Goal: Information Seeking & Learning: Check status

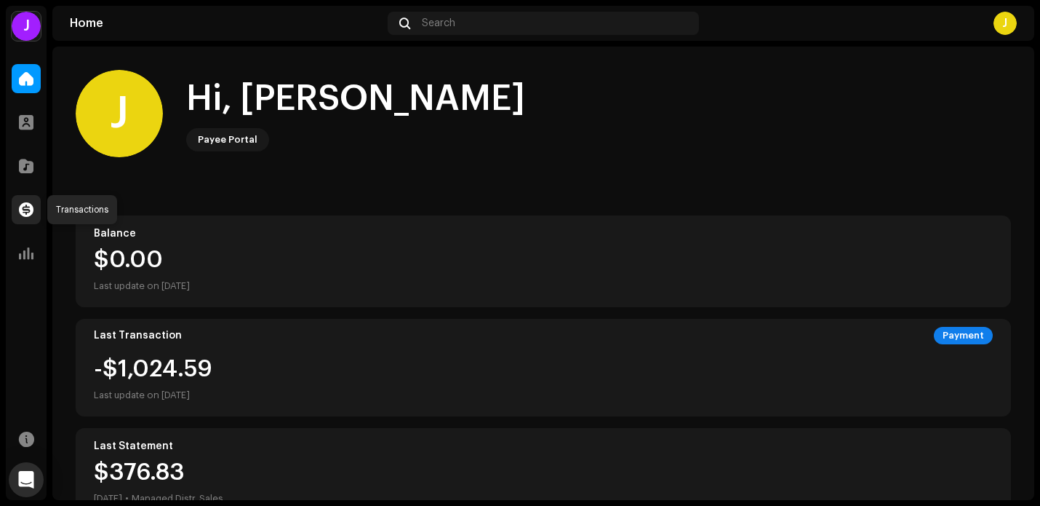
click at [32, 212] on span at bounding box center [26, 210] width 15 height 12
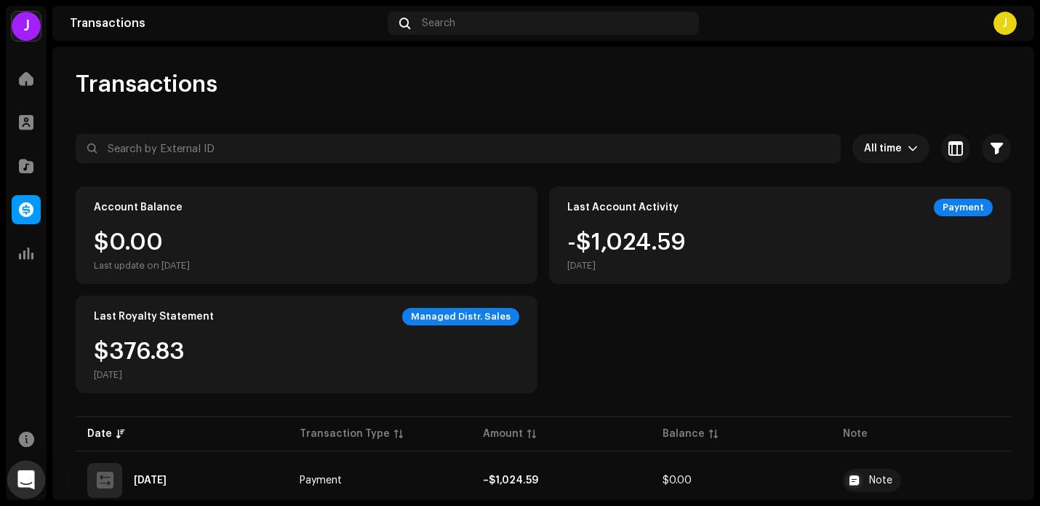
click at [31, 477] on icon "Open Intercom Messenger" at bounding box center [25, 479] width 17 height 19
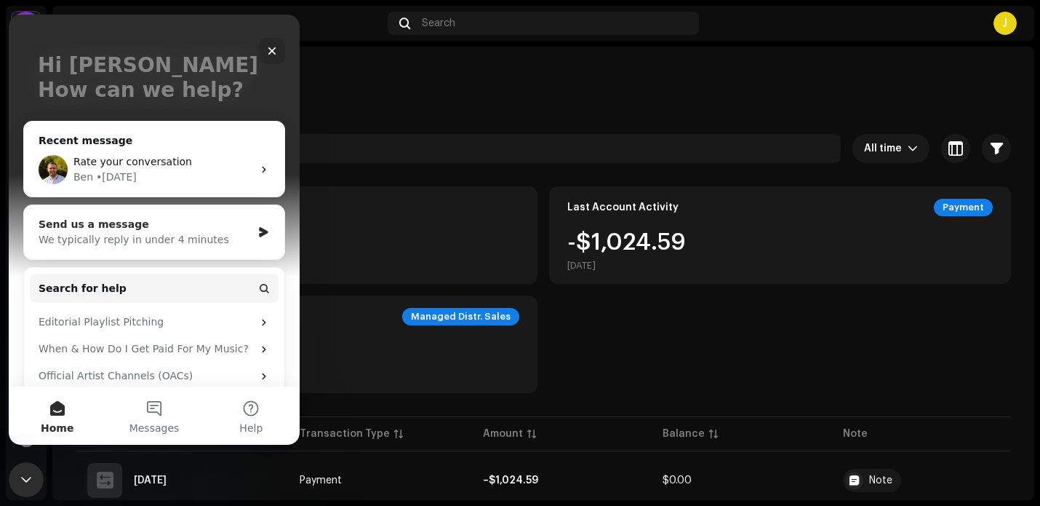
scroll to position [109, 0]
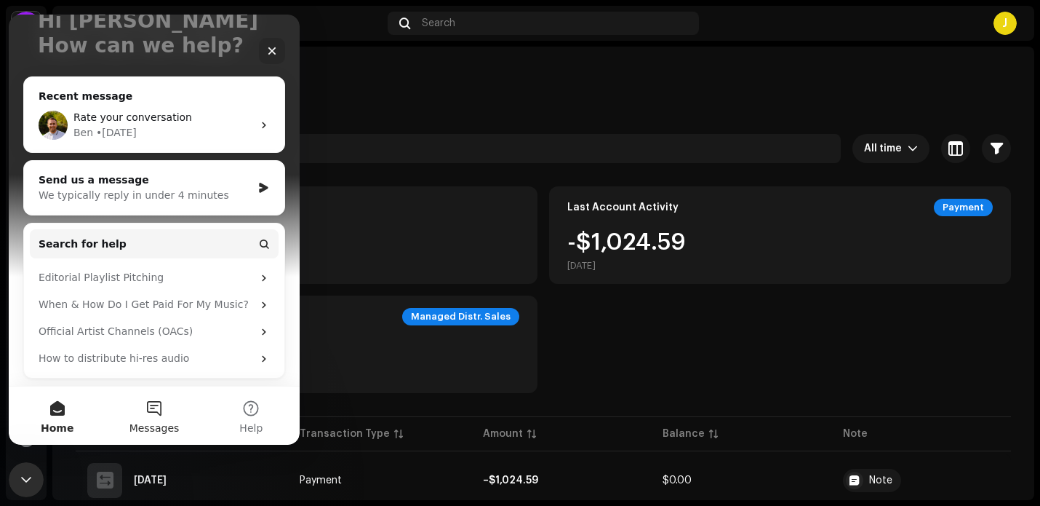
click at [159, 412] on button "Messages" at bounding box center [153, 415] width 97 height 58
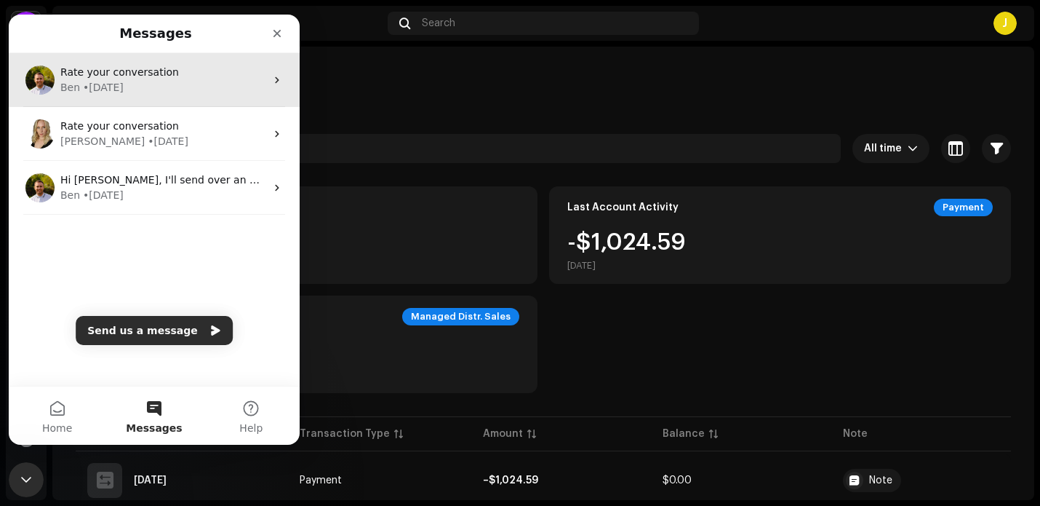
click at [162, 83] on div "Ben • [DATE]" at bounding box center [162, 87] width 205 height 15
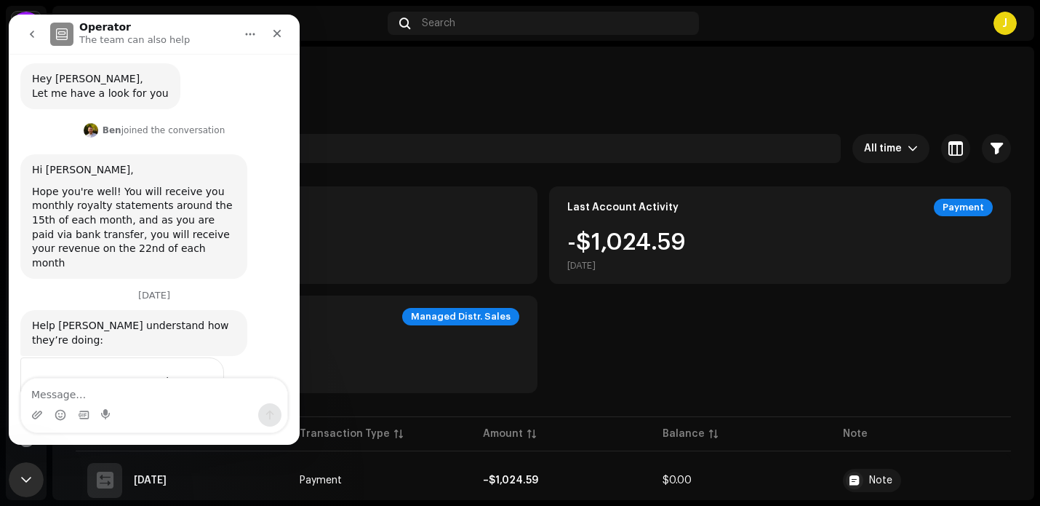
scroll to position [306, 0]
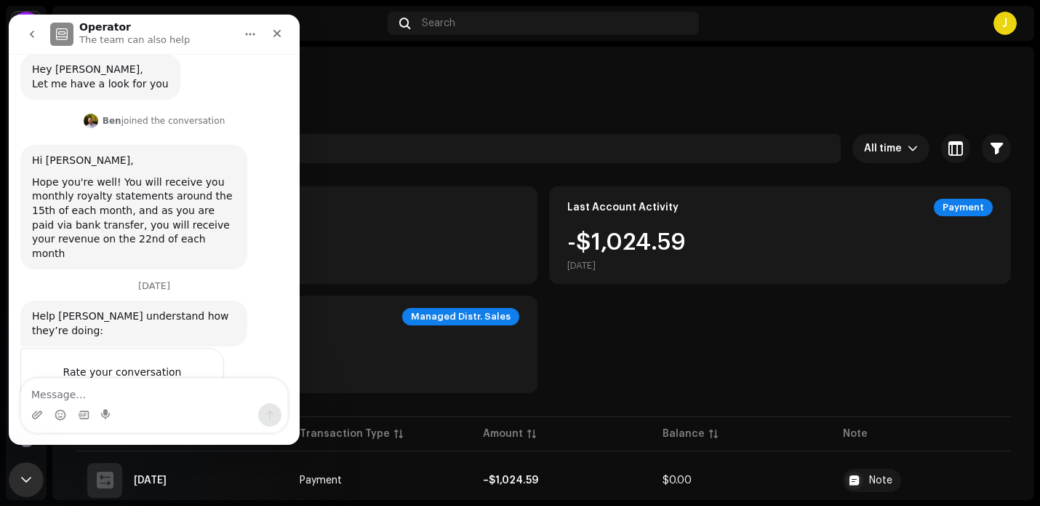
click at [152, 389] on span "Great" at bounding box center [156, 402] width 26 height 26
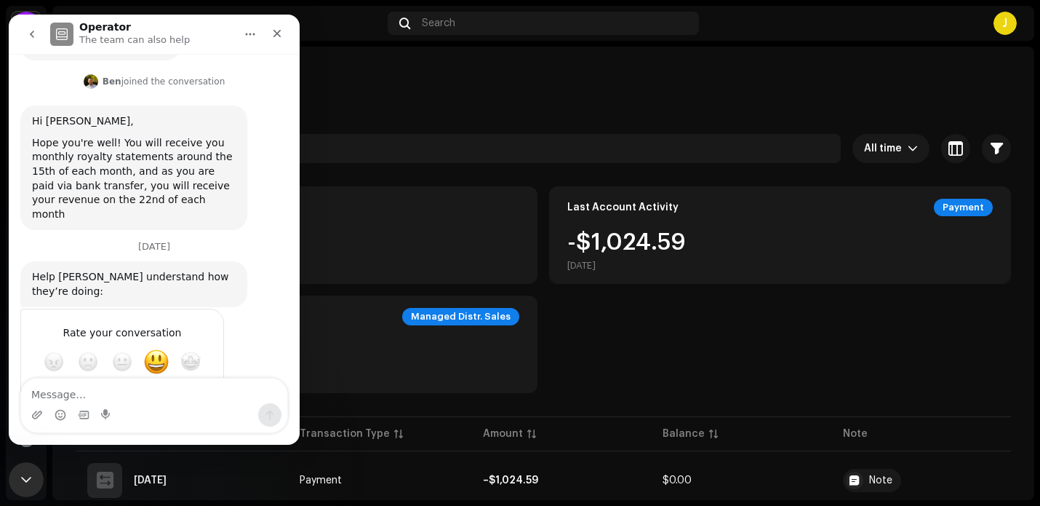
scroll to position [322, 0]
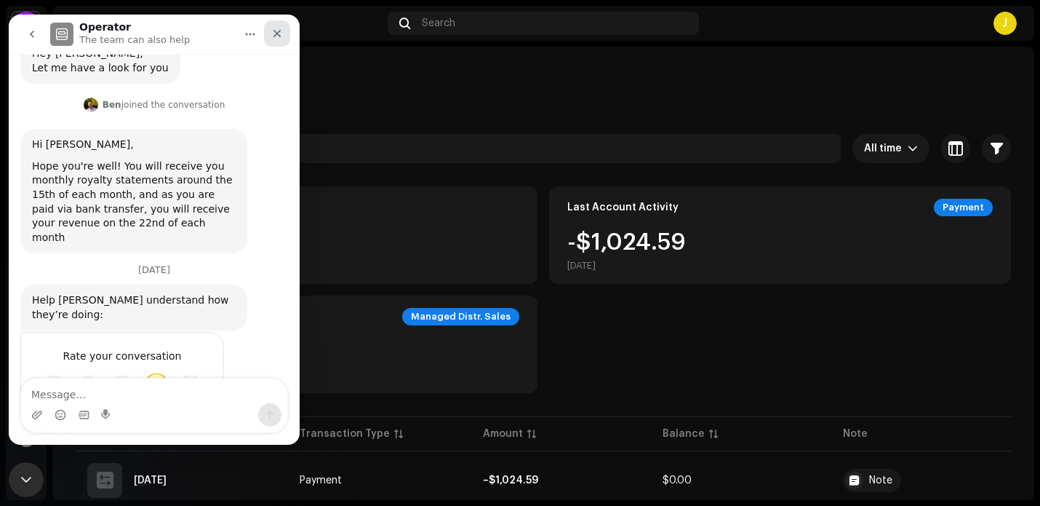
click at [275, 35] on icon "Close" at bounding box center [278, 34] width 8 height 8
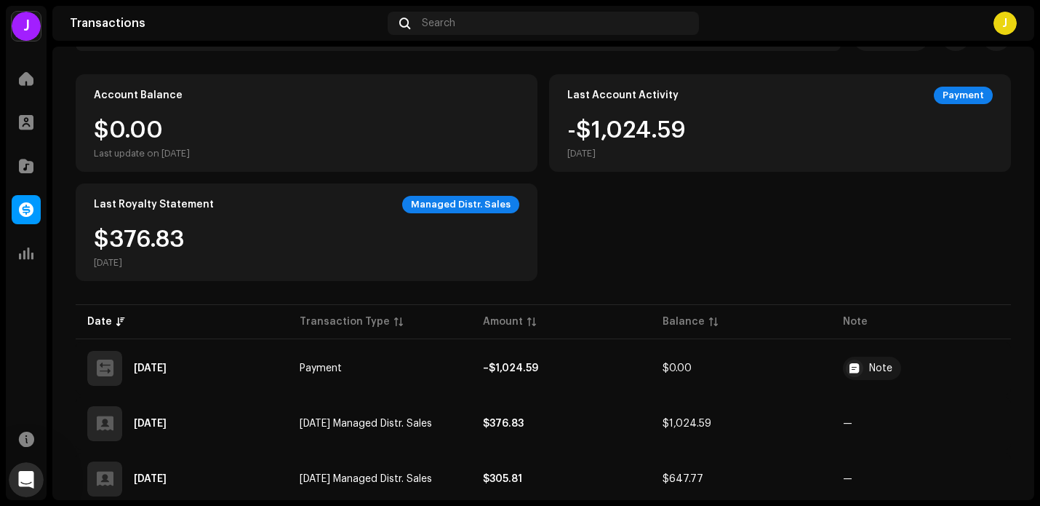
scroll to position [0, 0]
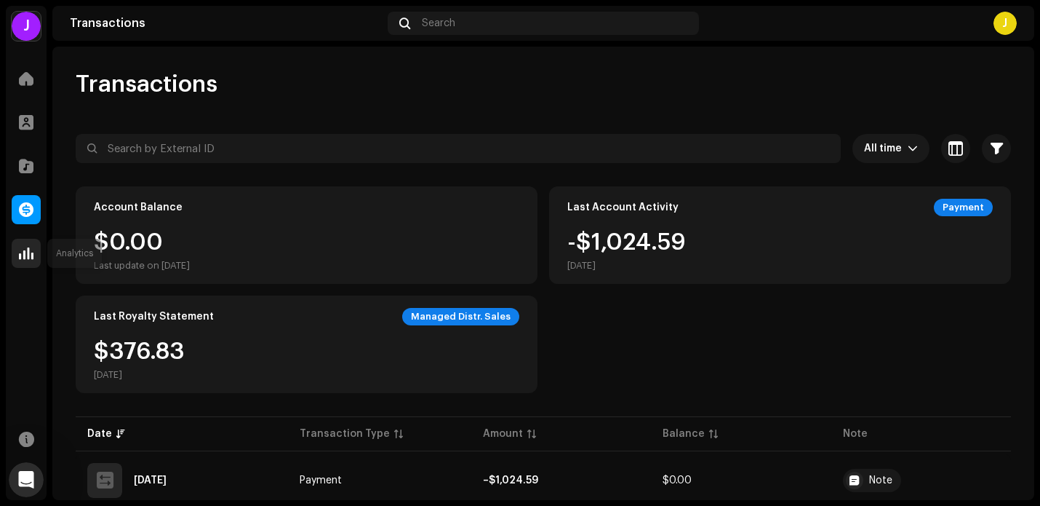
click at [31, 255] on span at bounding box center [26, 253] width 15 height 12
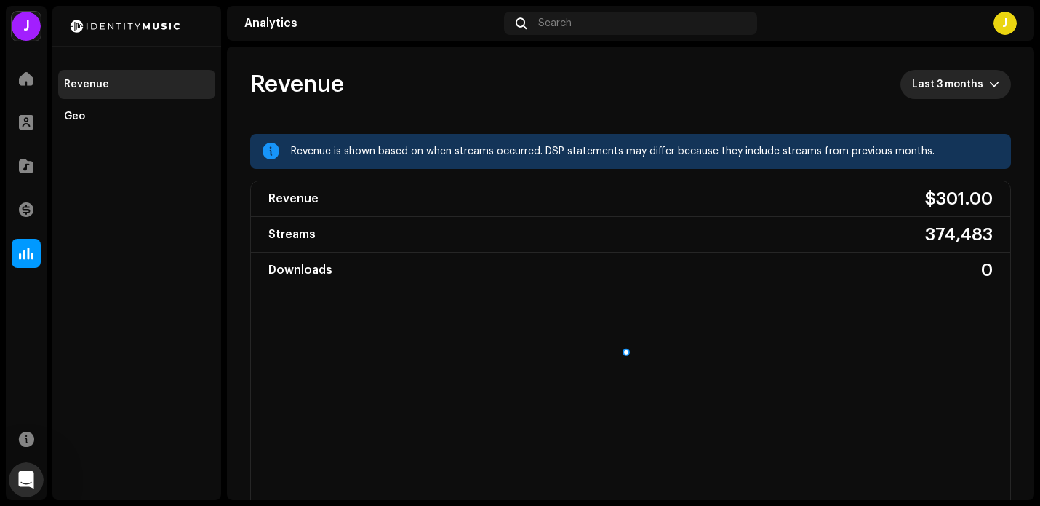
click at [937, 81] on span "Last 3 months" at bounding box center [950, 84] width 77 height 29
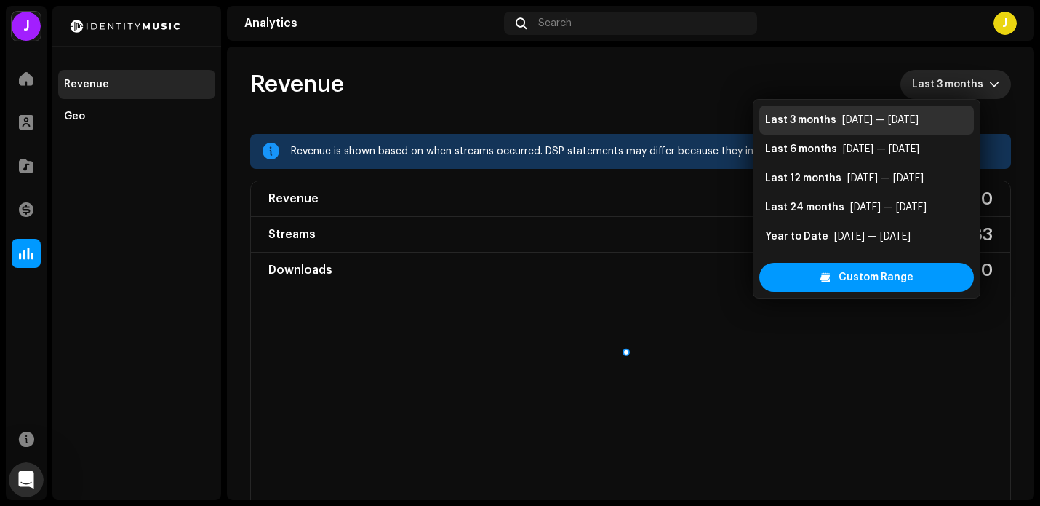
click at [808, 67] on re-o-revenue-dashboard-header "Revenue Last 3 months" at bounding box center [630, 90] width 761 height 87
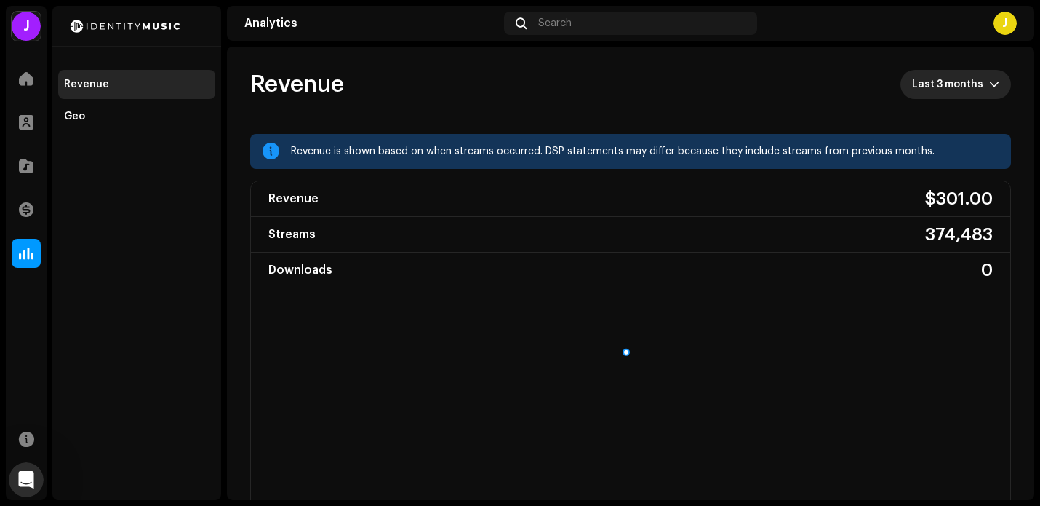
click at [933, 87] on span "Last 3 months" at bounding box center [950, 84] width 77 height 29
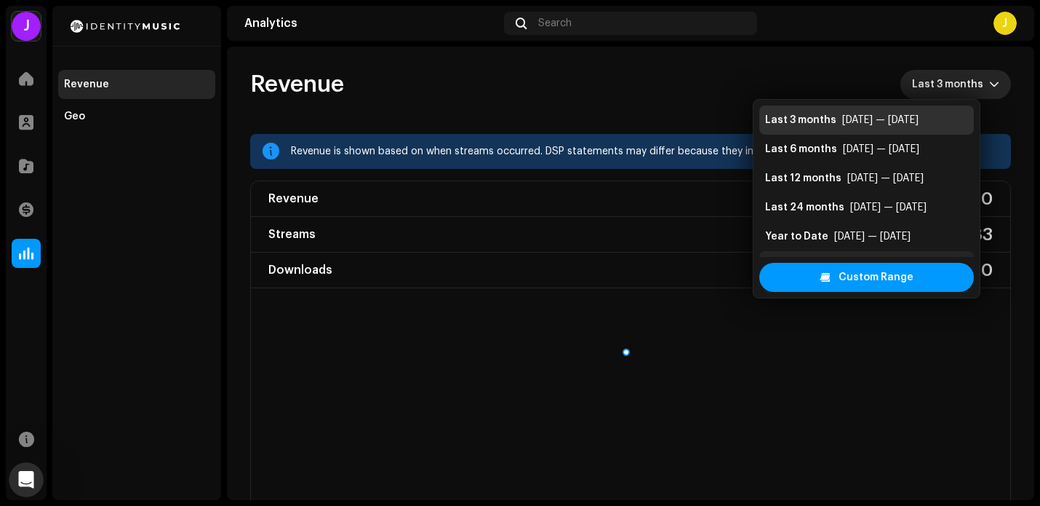
scroll to position [23, 0]
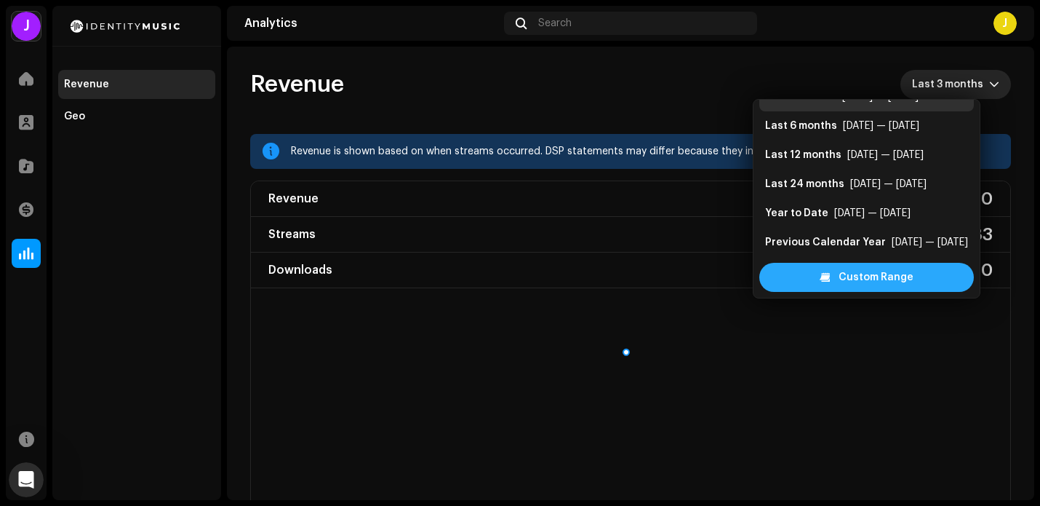
click at [887, 274] on span "Custom Range" at bounding box center [876, 277] width 75 height 29
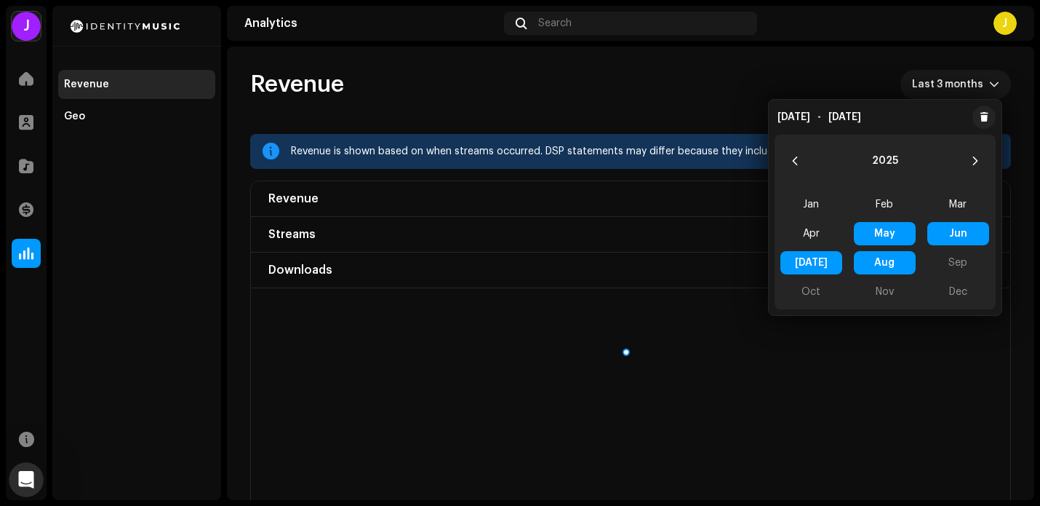
click at [880, 236] on span "May May" at bounding box center [885, 233] width 62 height 23
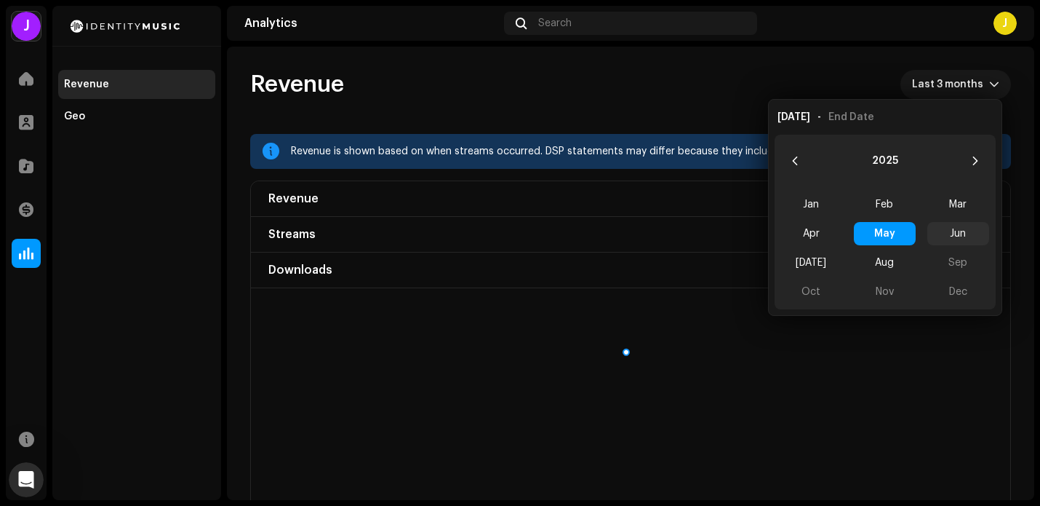
click at [955, 234] on span "Jun" at bounding box center [959, 233] width 62 height 23
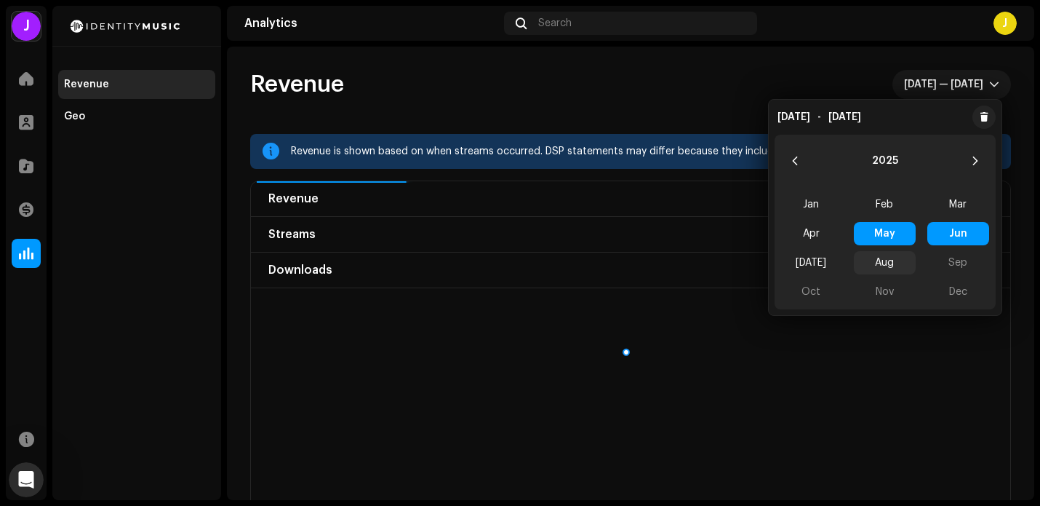
click at [892, 260] on span "Aug" at bounding box center [885, 262] width 62 height 23
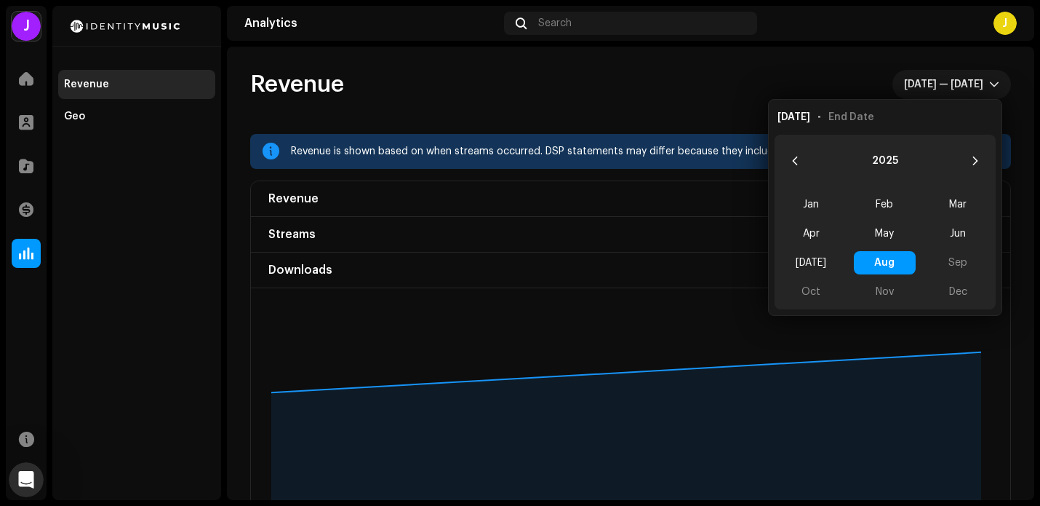
click at [918, 48] on re-o-revenue-dashboard-header "Revenue [DATE] — [DATE]" at bounding box center [630, 90] width 761 height 87
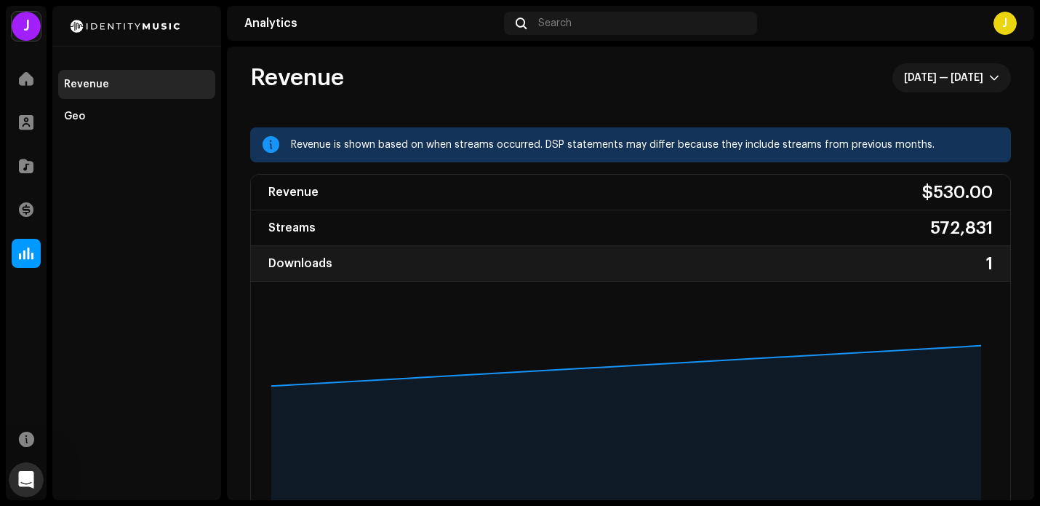
scroll to position [7, 0]
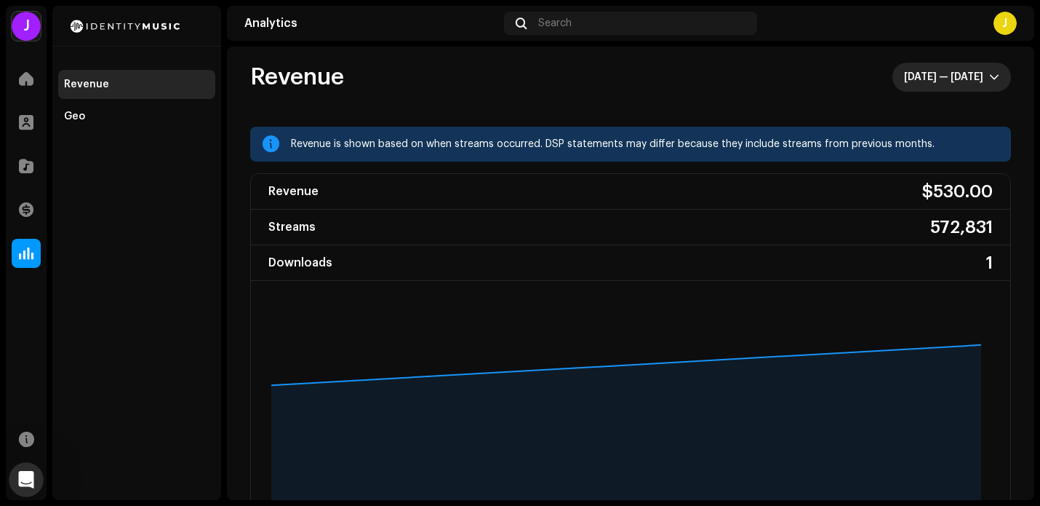
click at [924, 86] on span "[DATE] — [DATE]" at bounding box center [946, 77] width 85 height 29
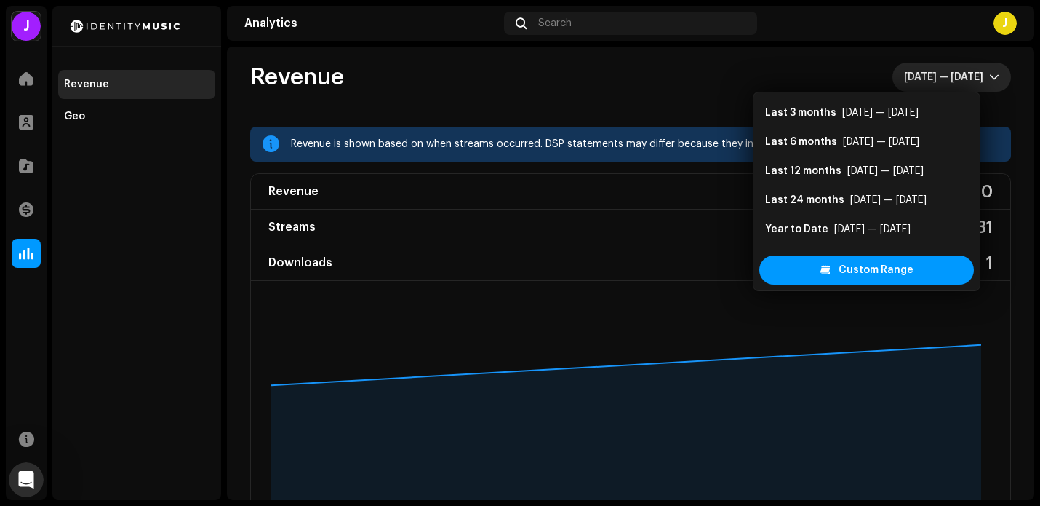
scroll to position [23, 0]
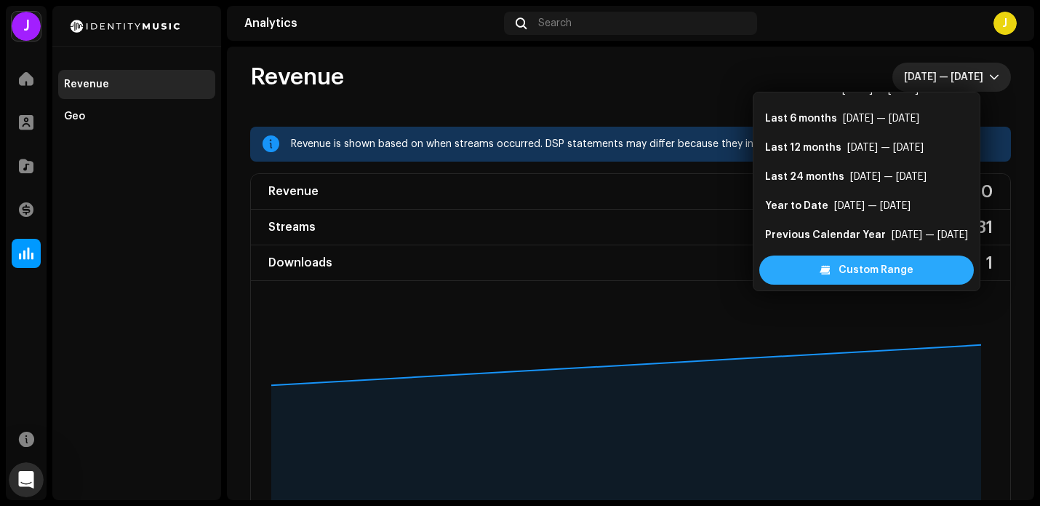
click at [881, 265] on span "Custom Range" at bounding box center [876, 269] width 75 height 29
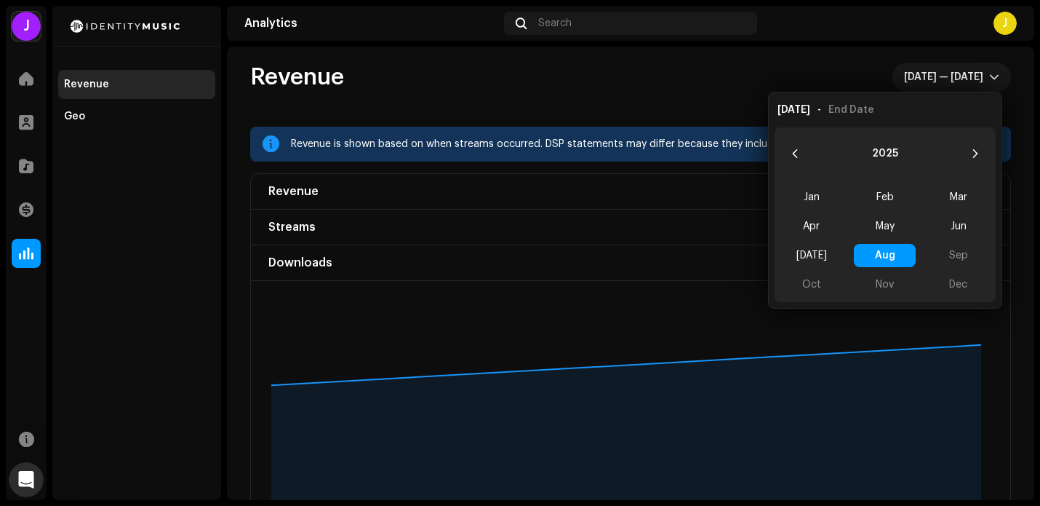
click at [889, 255] on span "Aug Aug" at bounding box center [885, 255] width 62 height 23
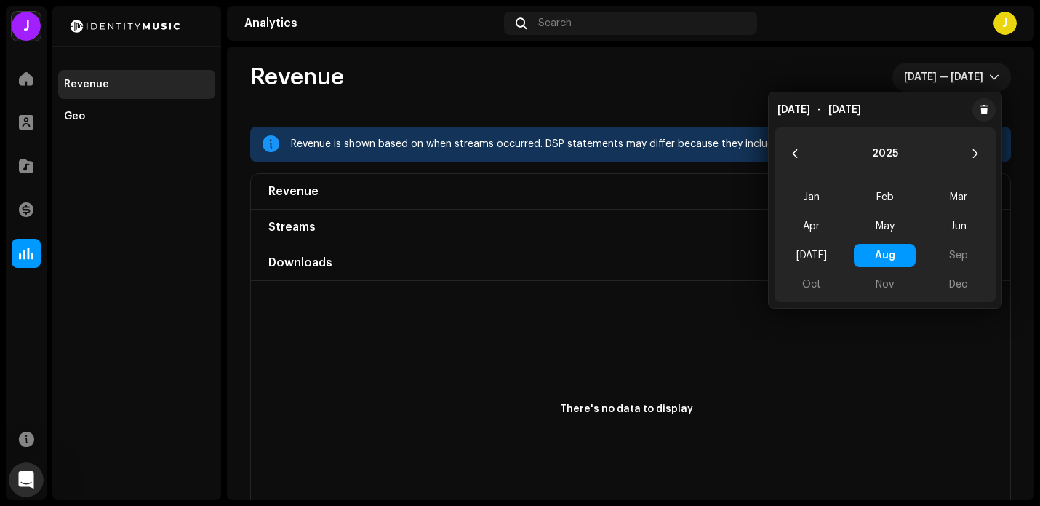
click at [837, 77] on div "Revenue [DATE] — [DATE]" at bounding box center [630, 77] width 761 height 29
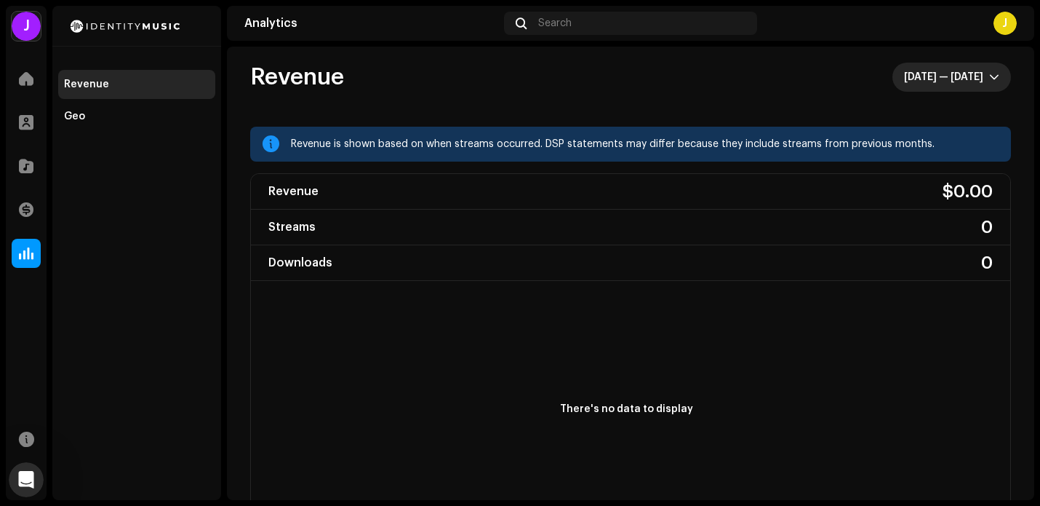
click at [922, 84] on span "[DATE] — [DATE]" at bounding box center [946, 77] width 85 height 29
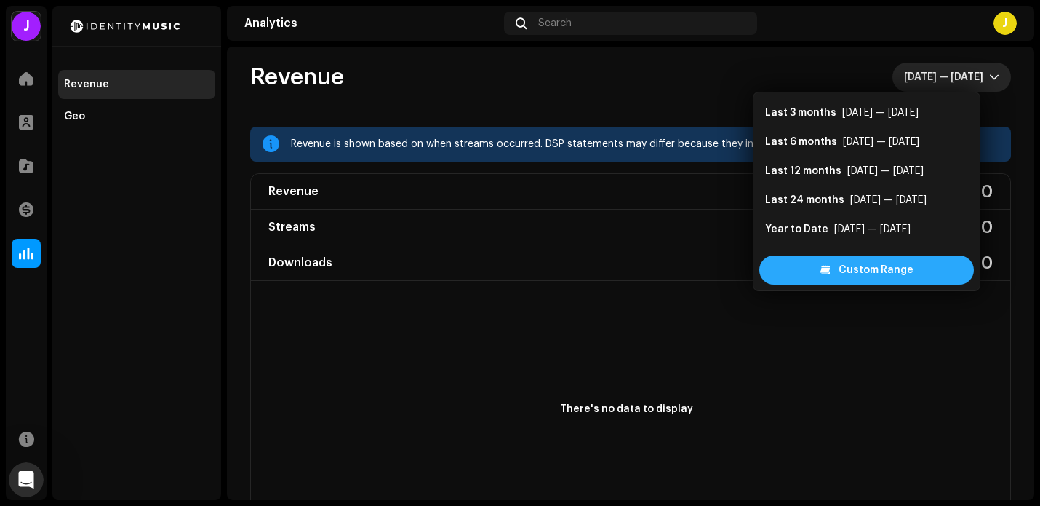
scroll to position [23, 0]
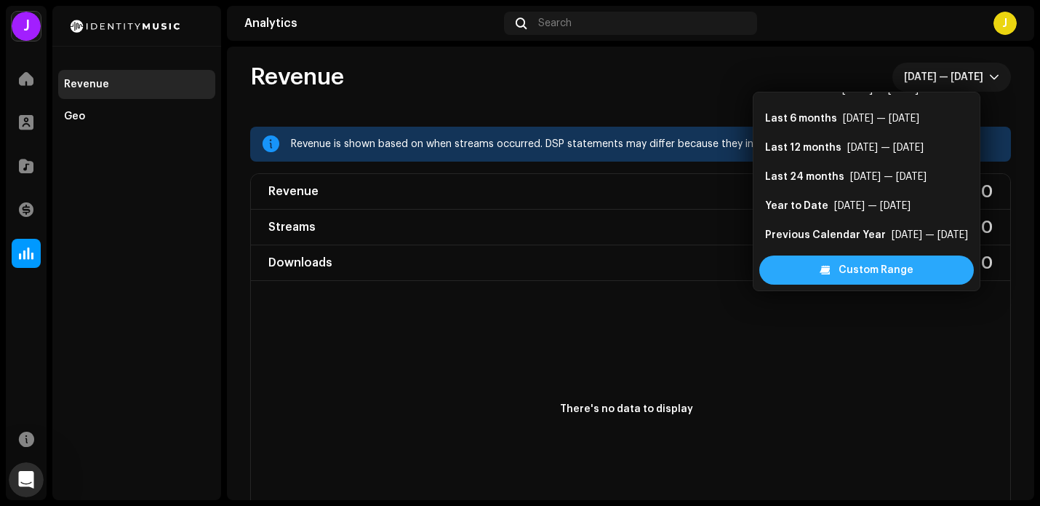
click at [864, 261] on span "Custom Range" at bounding box center [876, 269] width 75 height 29
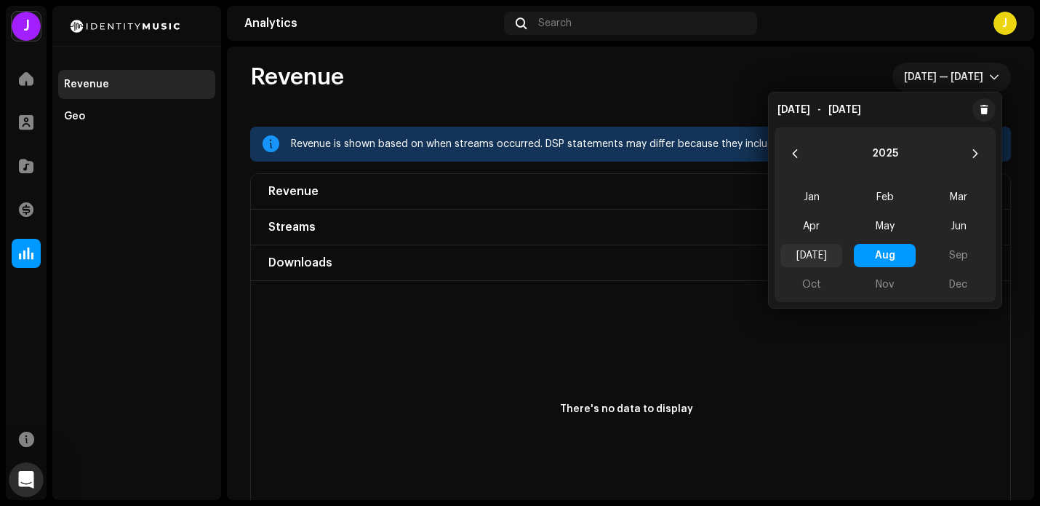
click at [813, 254] on span "[DATE]" at bounding box center [812, 255] width 62 height 23
click at [813, 256] on span "[DATE] [DATE]" at bounding box center [812, 255] width 62 height 23
click at [968, 222] on span "Jun" at bounding box center [959, 226] width 62 height 23
click at [966, 223] on span "Jun Jun" at bounding box center [959, 226] width 62 height 23
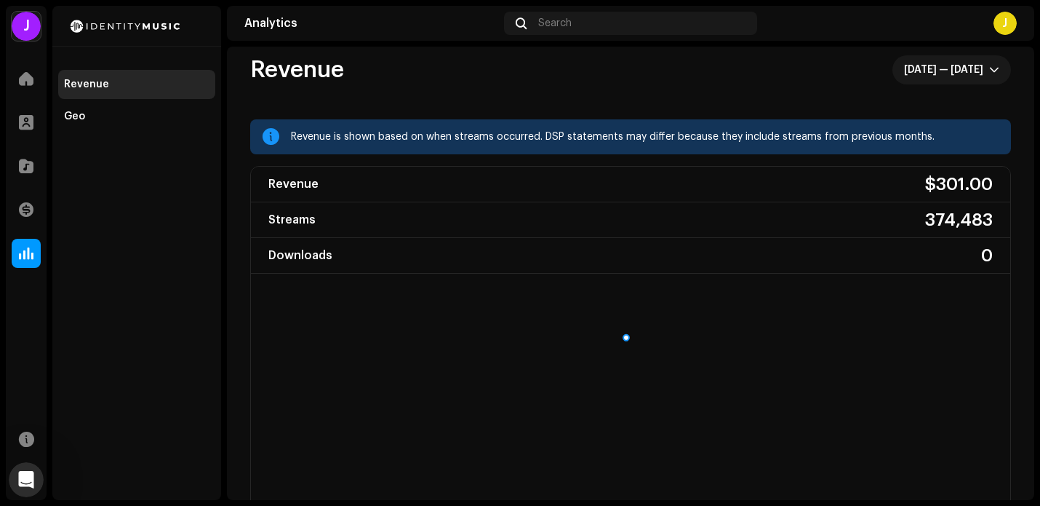
scroll to position [14, 0]
click at [25, 473] on icon "Open Intercom Messenger" at bounding box center [24, 478] width 24 height 24
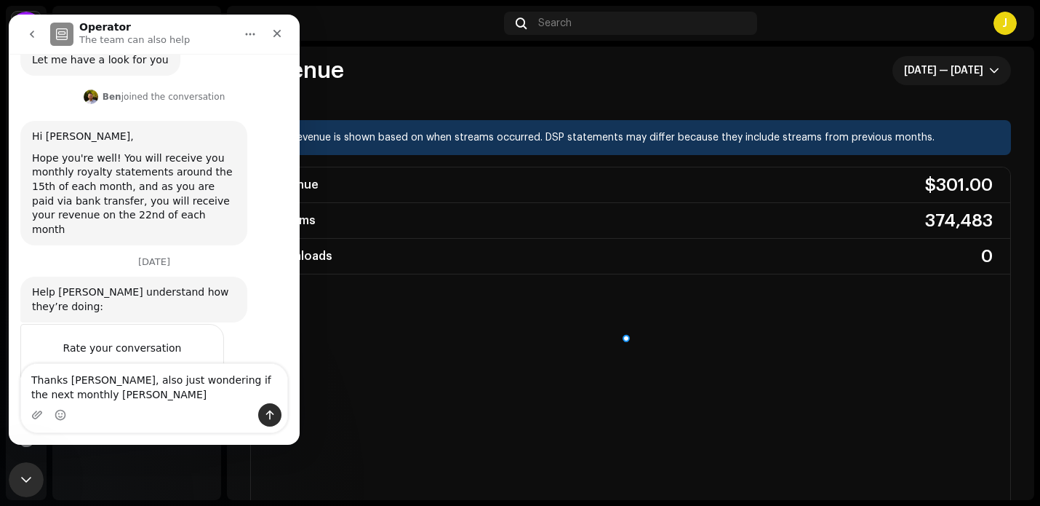
scroll to position [359, 0]
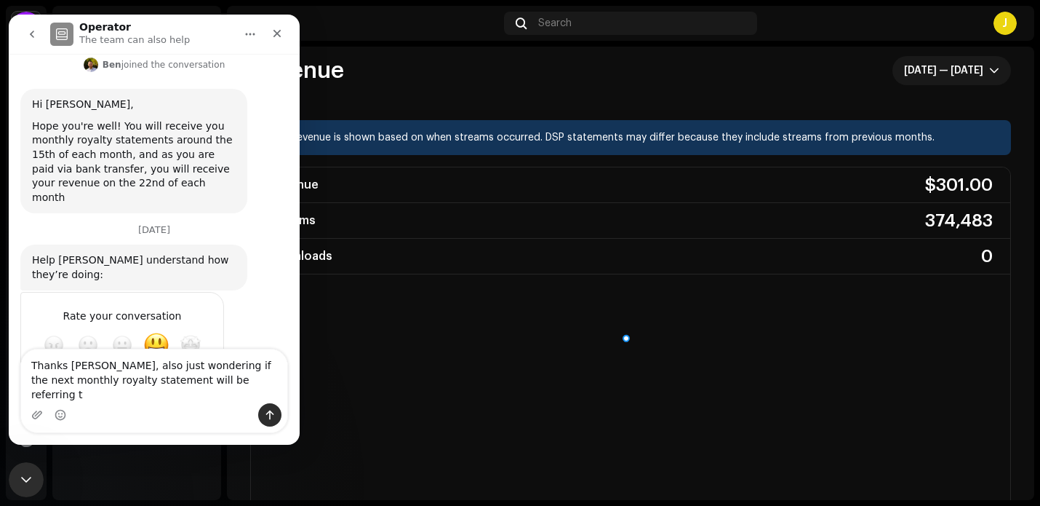
click at [210, 383] on textarea "Thanks [PERSON_NAME], also just wondering if the next monthly royalty statement…" at bounding box center [154, 376] width 266 height 54
click at [261, 386] on textarea "Thanks [PERSON_NAME], also just wondering what month the next monthly royalty s…" at bounding box center [154, 376] width 266 height 54
click at [260, 395] on textarea "Thanks [PERSON_NAME], also just wondering what month the next monthly royalty s…" at bounding box center [154, 376] width 266 height 54
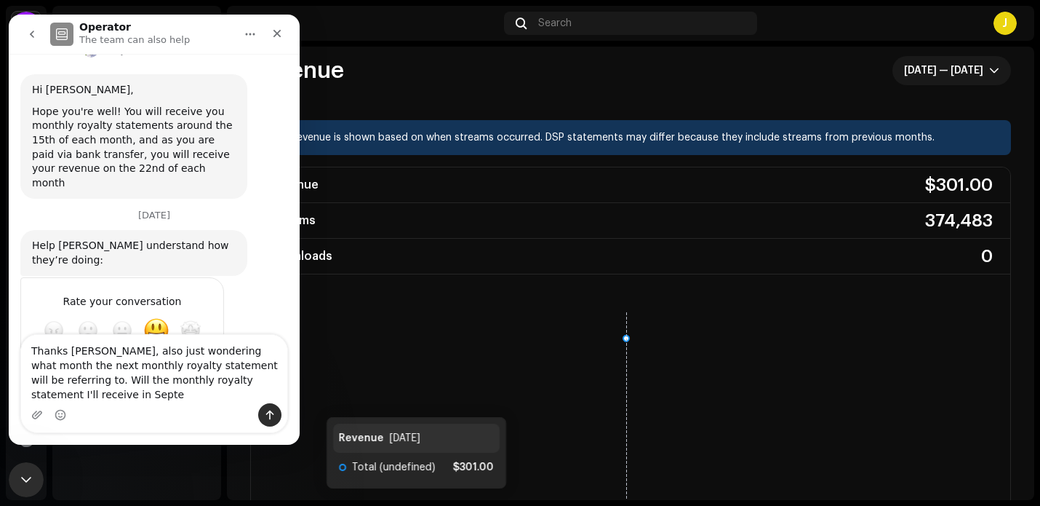
scroll to position [389, 0]
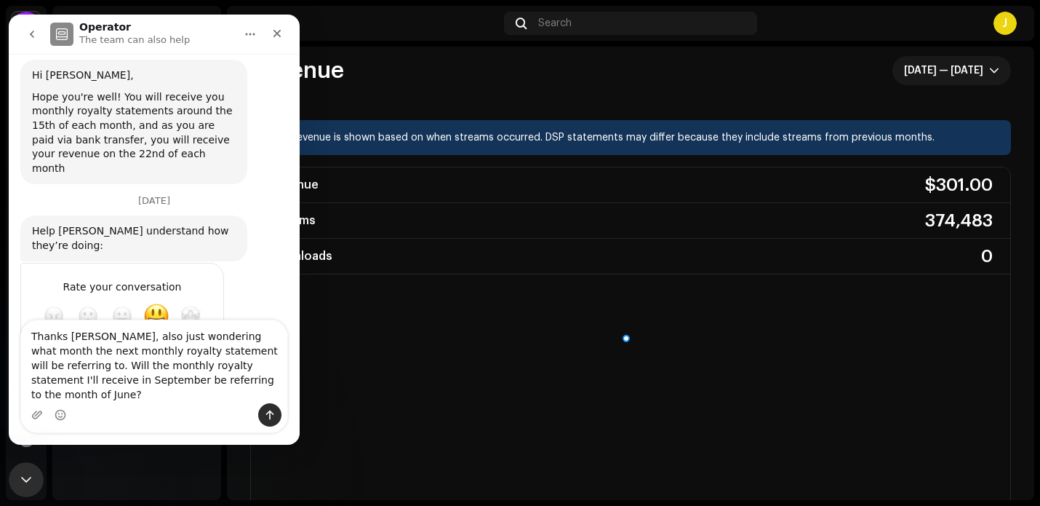
type textarea "Thanks [PERSON_NAME], also just wondering what month the next monthly royalty s…"
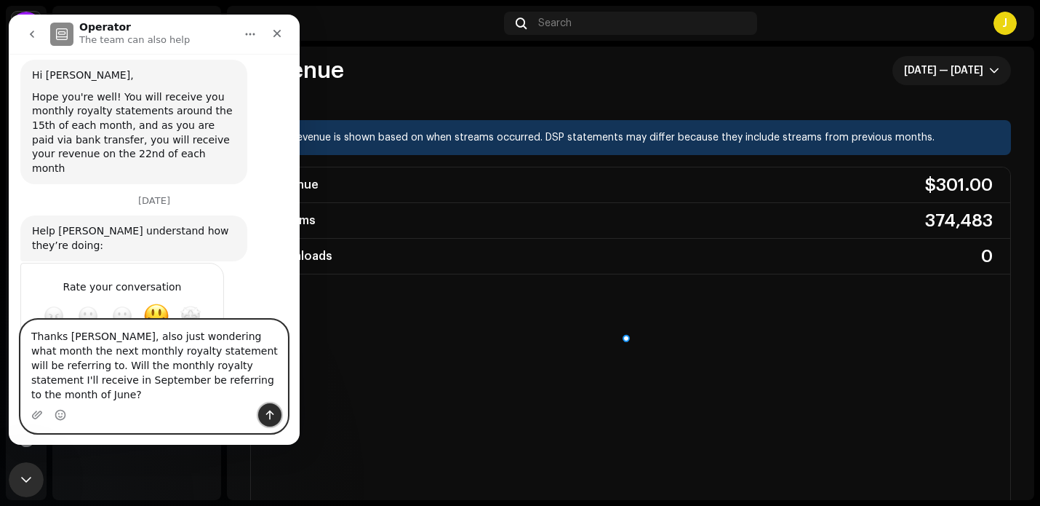
click at [271, 412] on icon "Send a message…" at bounding box center [270, 414] width 8 height 9
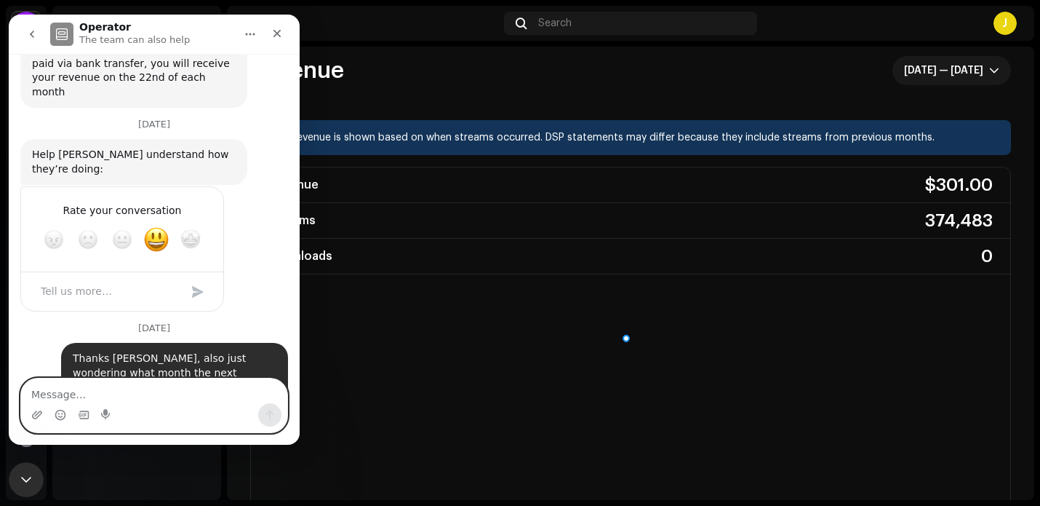
scroll to position [465, 0]
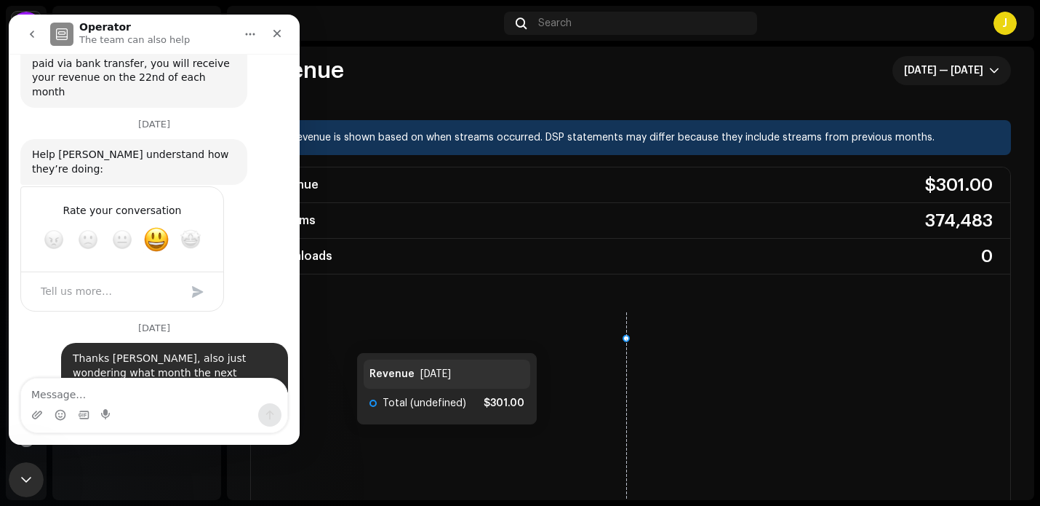
click at [343, 338] on rect at bounding box center [626, 419] width 739 height 233
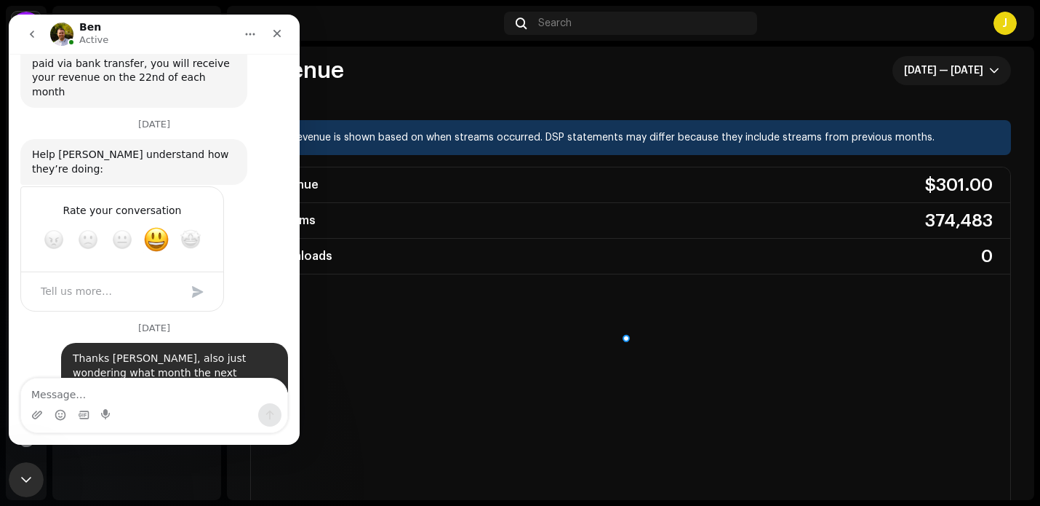
click at [422, 95] on re-o-revenue-dashboard-header "Revenue [DATE] — [DATE]" at bounding box center [630, 76] width 761 height 87
click at [279, 35] on icon "Close" at bounding box center [278, 34] width 8 height 8
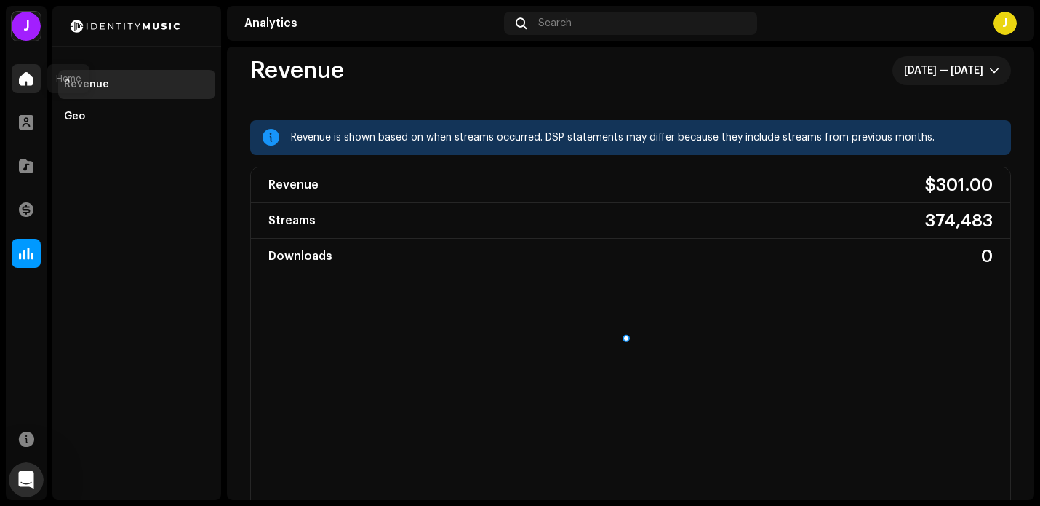
click at [24, 76] on span at bounding box center [26, 79] width 15 height 12
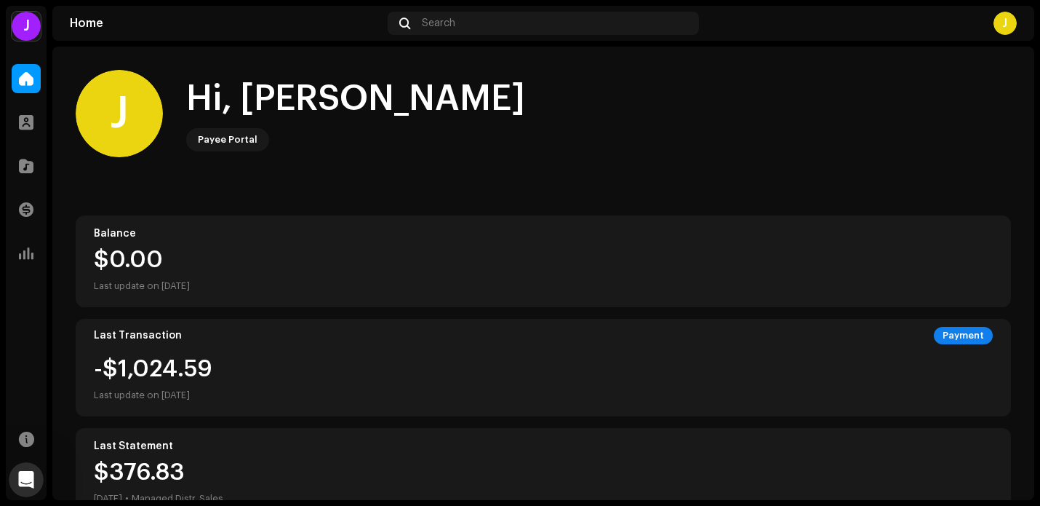
click at [159, 356] on div "Last Transaction Payment -$1,024.59 Last update on [DATE]" at bounding box center [544, 367] width 936 height 97
click at [953, 333] on div "Payment" at bounding box center [963, 335] width 59 height 17
click at [24, 130] on div at bounding box center [26, 122] width 29 height 29
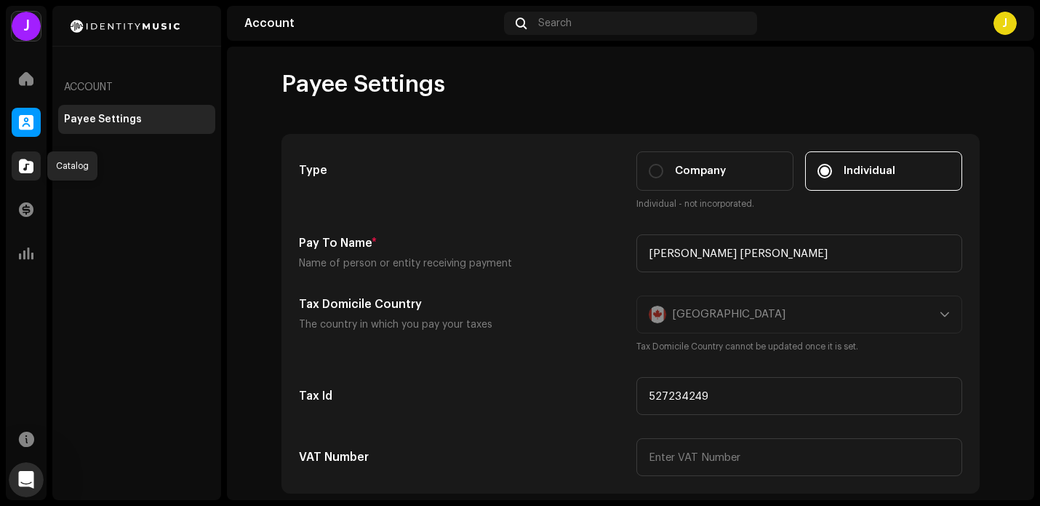
click at [30, 164] on span at bounding box center [26, 166] width 15 height 12
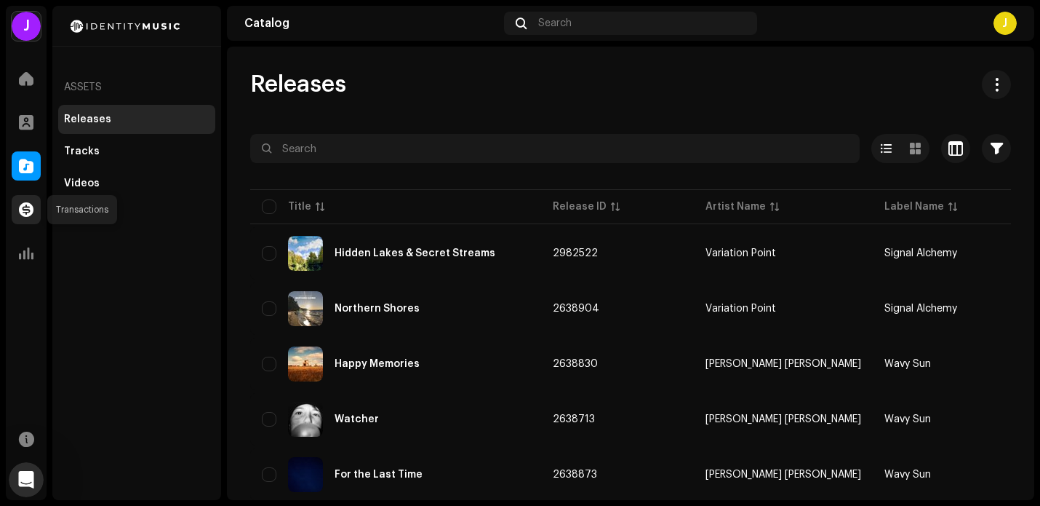
click at [31, 208] on span at bounding box center [26, 210] width 15 height 12
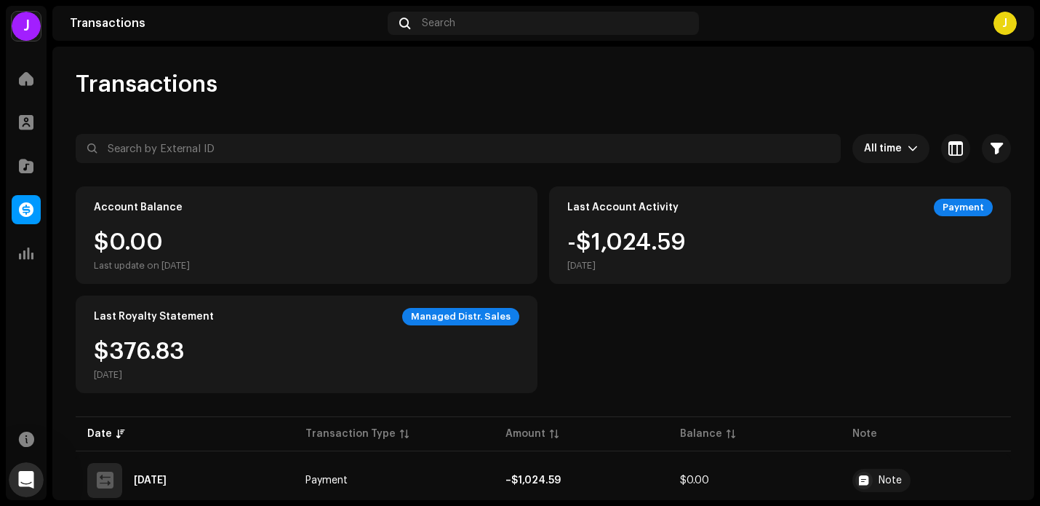
scroll to position [637, 0]
click at [25, 252] on span at bounding box center [26, 253] width 15 height 12
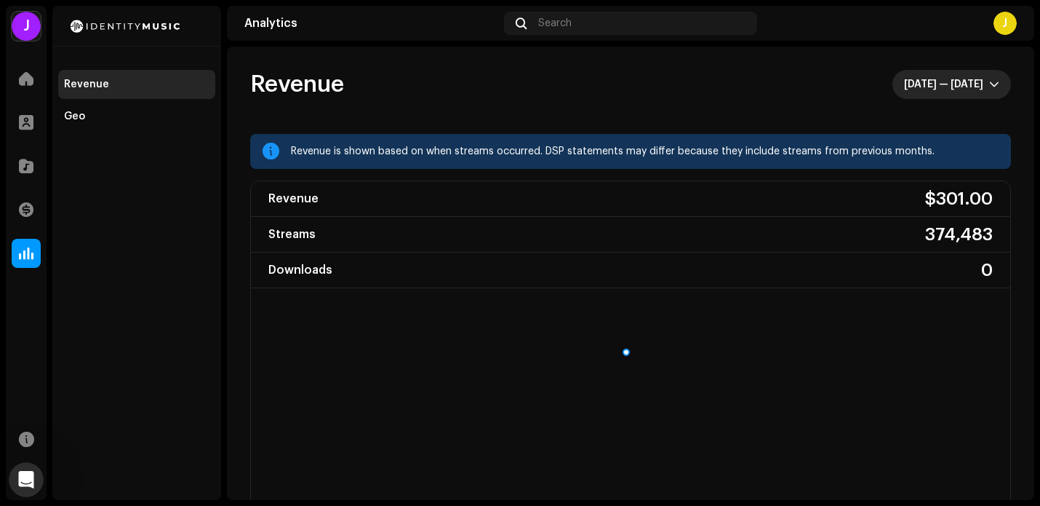
click at [923, 89] on span "[DATE] — [DATE]" at bounding box center [946, 84] width 85 height 29
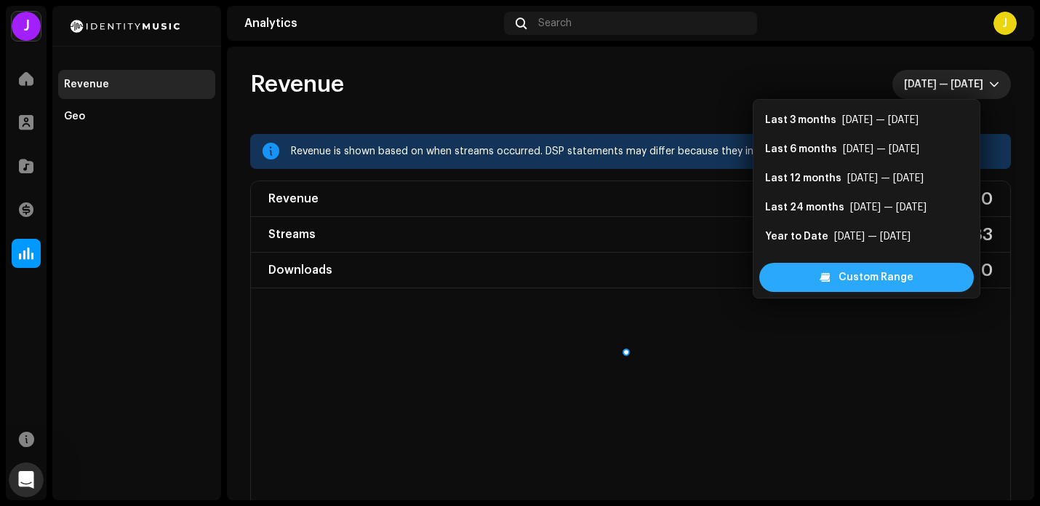
scroll to position [23, 0]
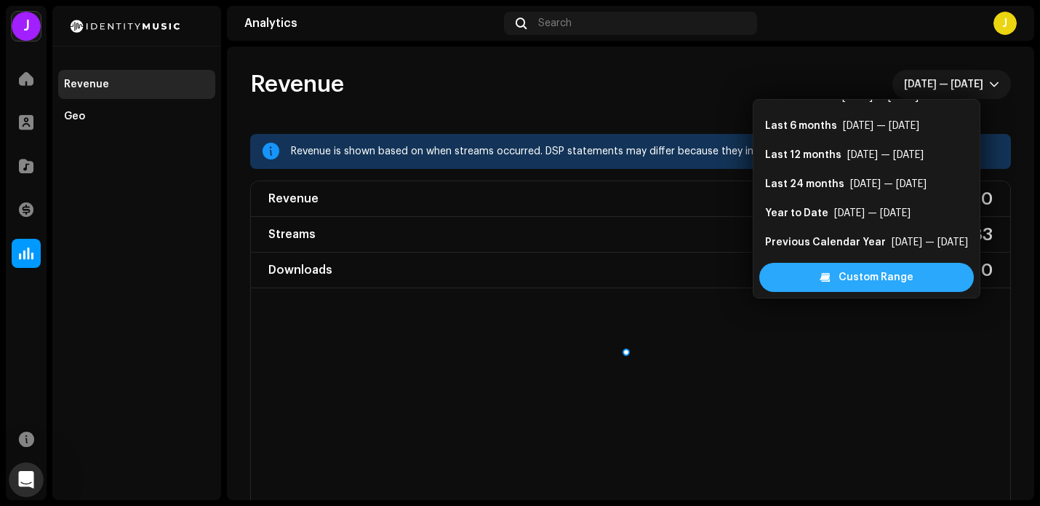
click at [880, 276] on span "Custom Range" at bounding box center [876, 277] width 75 height 29
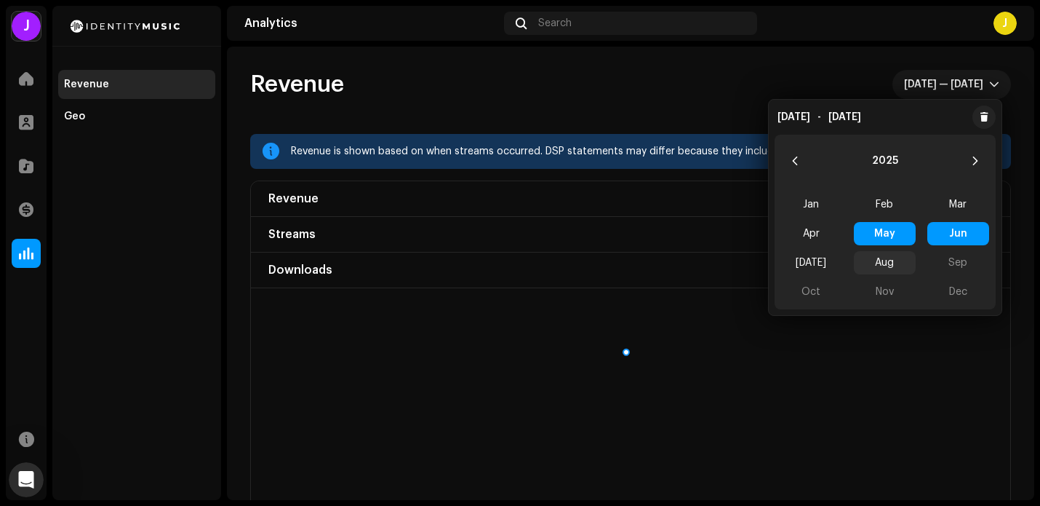
click at [891, 258] on span "Aug" at bounding box center [885, 262] width 62 height 23
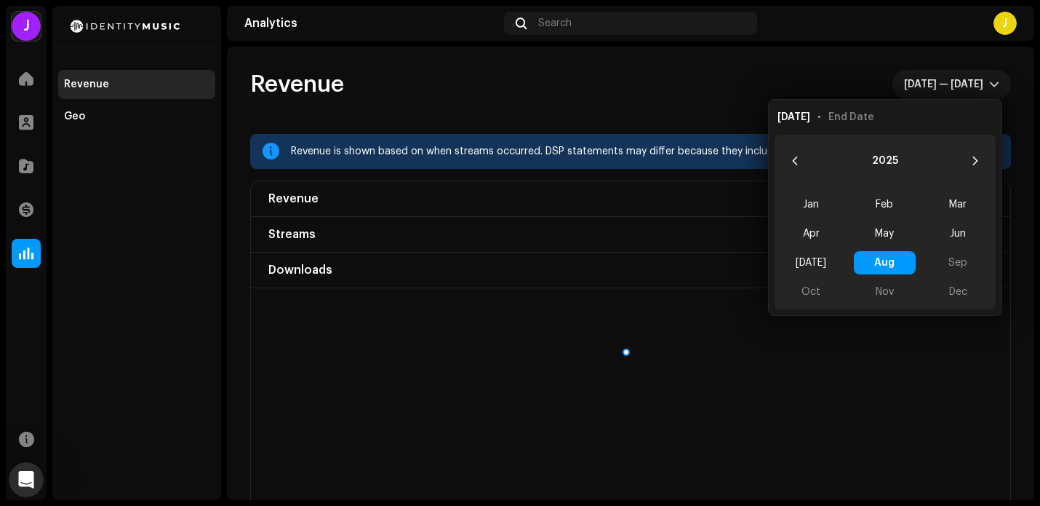
click at [890, 260] on span "Aug Aug" at bounding box center [885, 262] width 62 height 23
click at [813, 265] on span "[DATE]" at bounding box center [812, 262] width 62 height 23
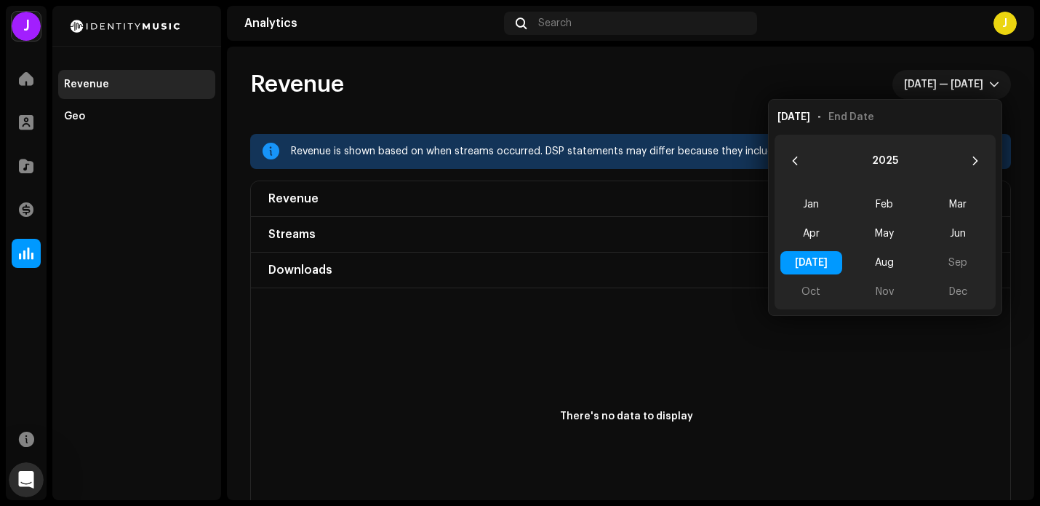
click at [813, 265] on span "[DATE] [DATE]" at bounding box center [812, 262] width 62 height 23
click at [26, 211] on span at bounding box center [26, 210] width 15 height 12
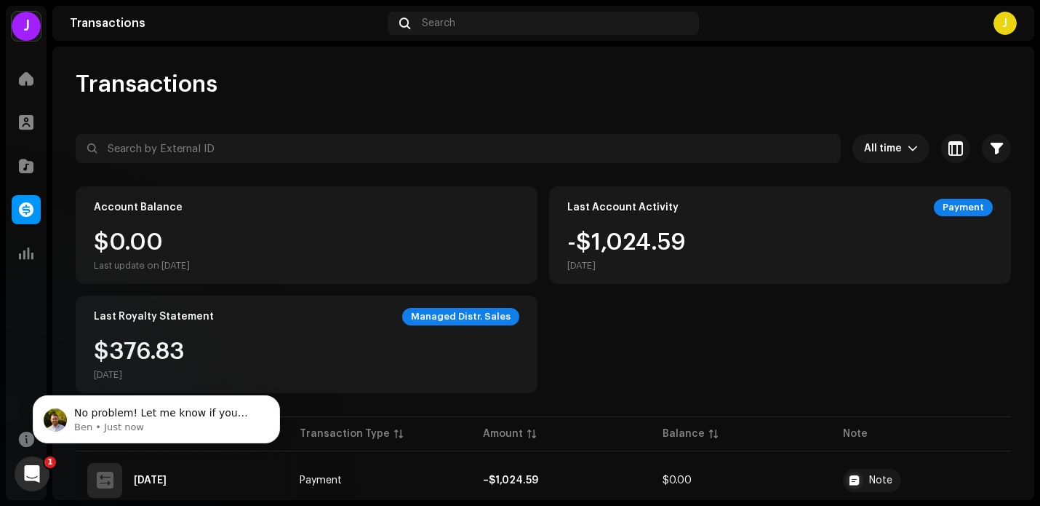
scroll to position [696, 0]
click at [281, 397] on button "Dismiss notification" at bounding box center [275, 399] width 19 height 19
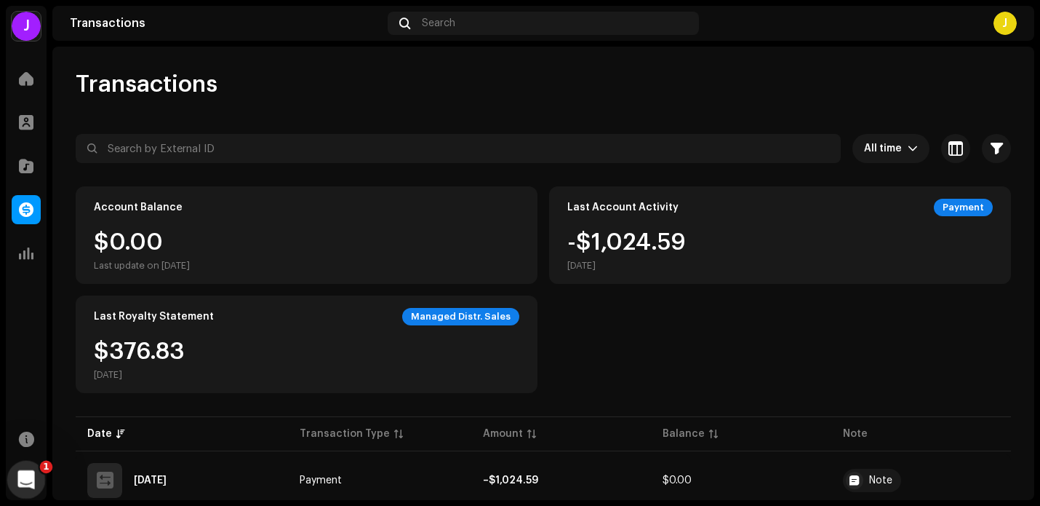
click at [26, 483] on icon "Open Intercom Messenger" at bounding box center [24, 478] width 24 height 24
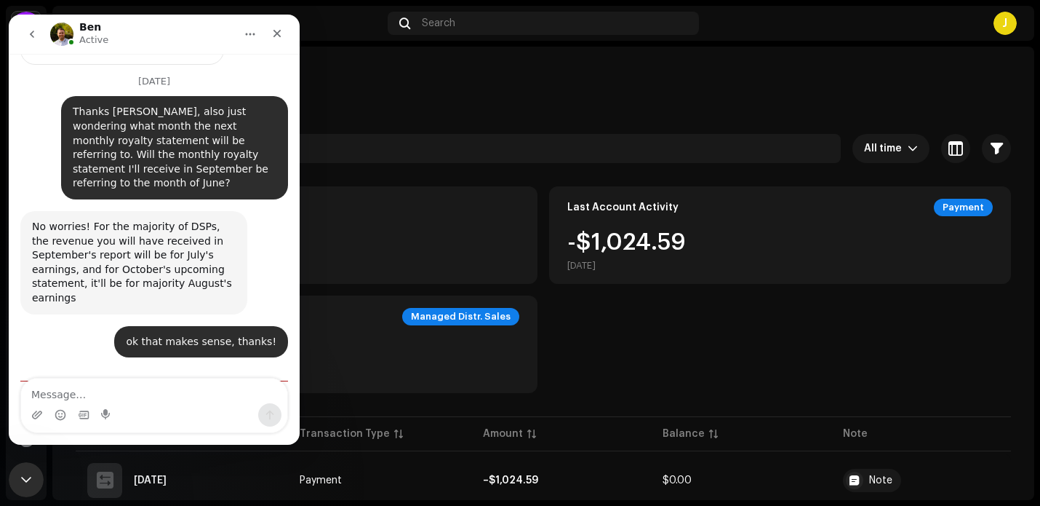
scroll to position [720, 0]
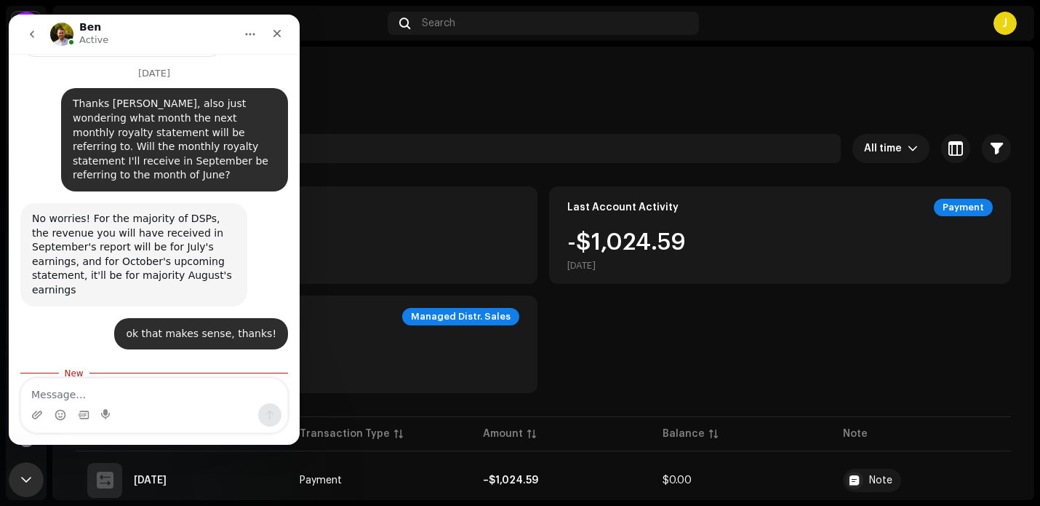
click at [159, 394] on div "No problem! Let me know if you have any other questions" at bounding box center [134, 408] width 204 height 28
click at [276, 35] on icon "Close" at bounding box center [277, 34] width 12 height 12
